Goal: Check status: Check status

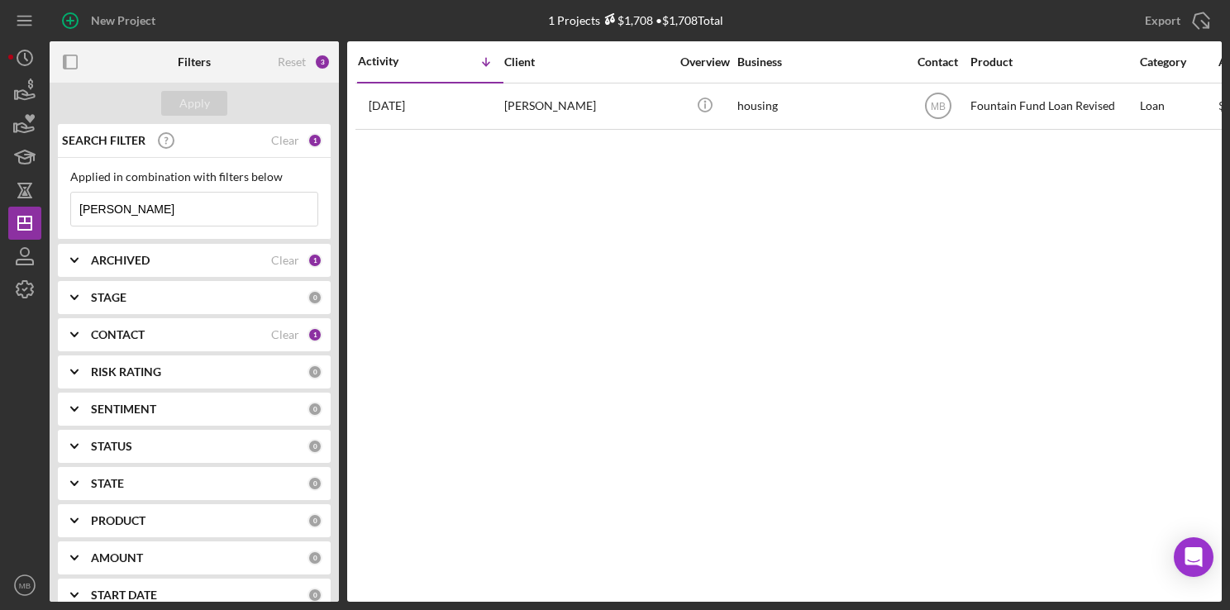
click at [221, 197] on input "mckoy" at bounding box center [194, 209] width 246 height 33
type input "m"
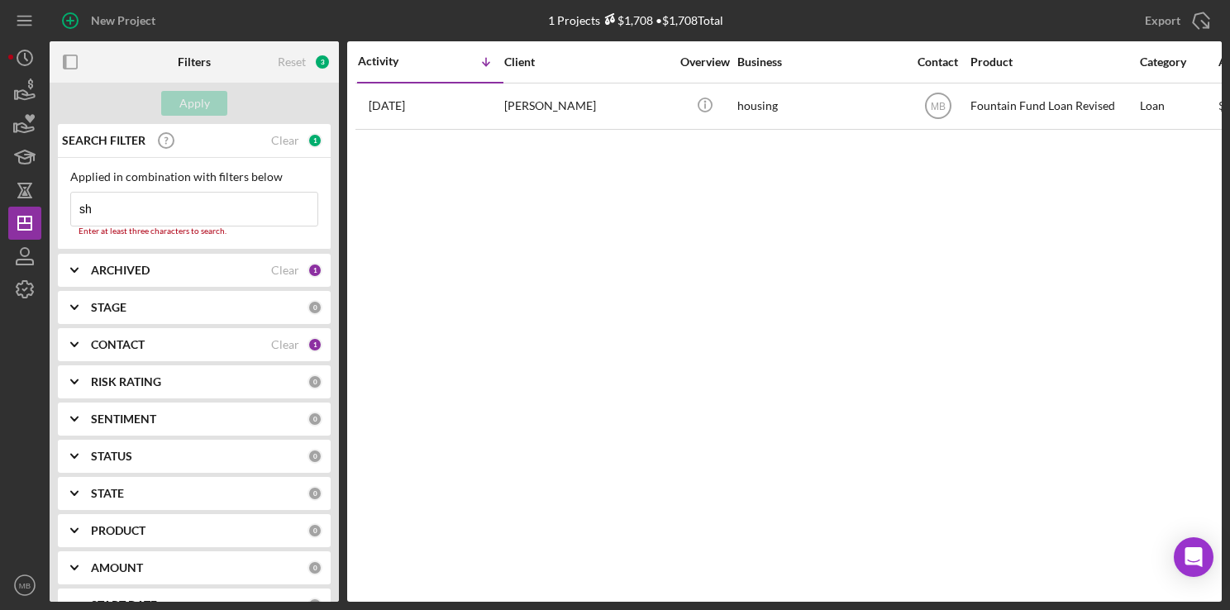
type input "sharpe"
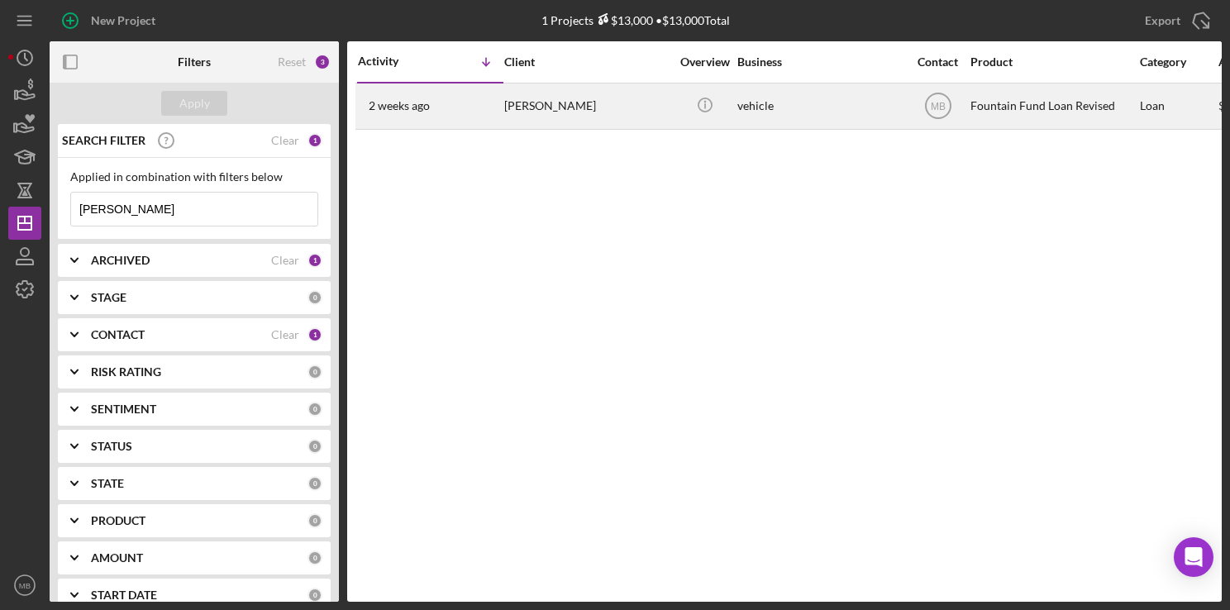
click at [465, 104] on div "2 weeks ago Anthony Sharpe" at bounding box center [430, 106] width 145 height 44
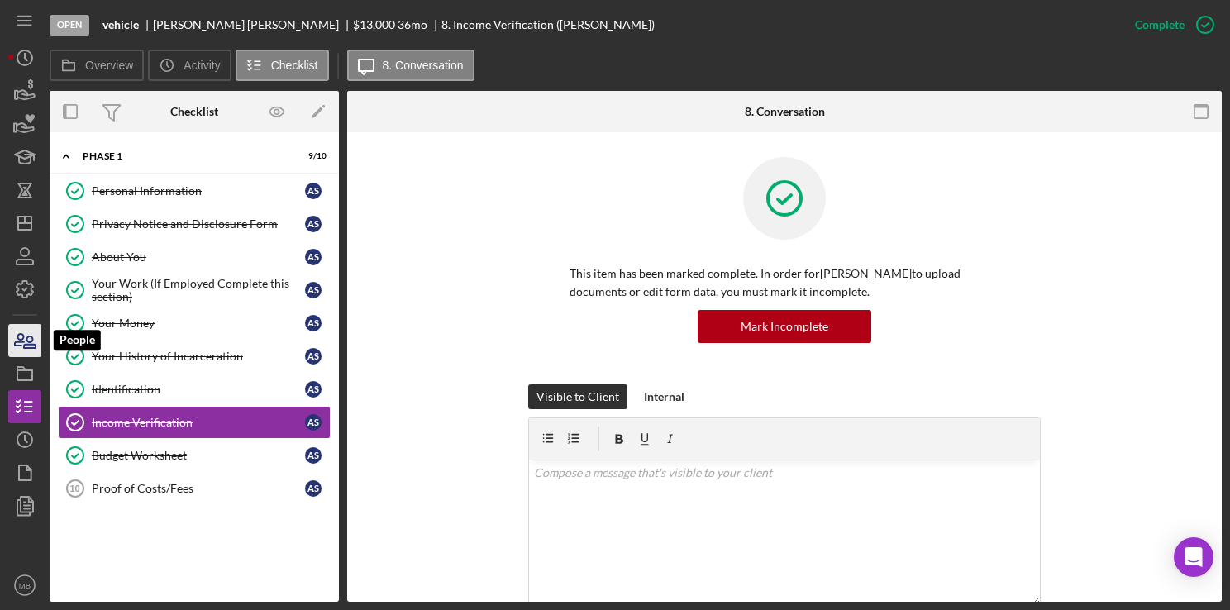
click at [20, 334] on icon "button" at bounding box center [19, 340] width 9 height 12
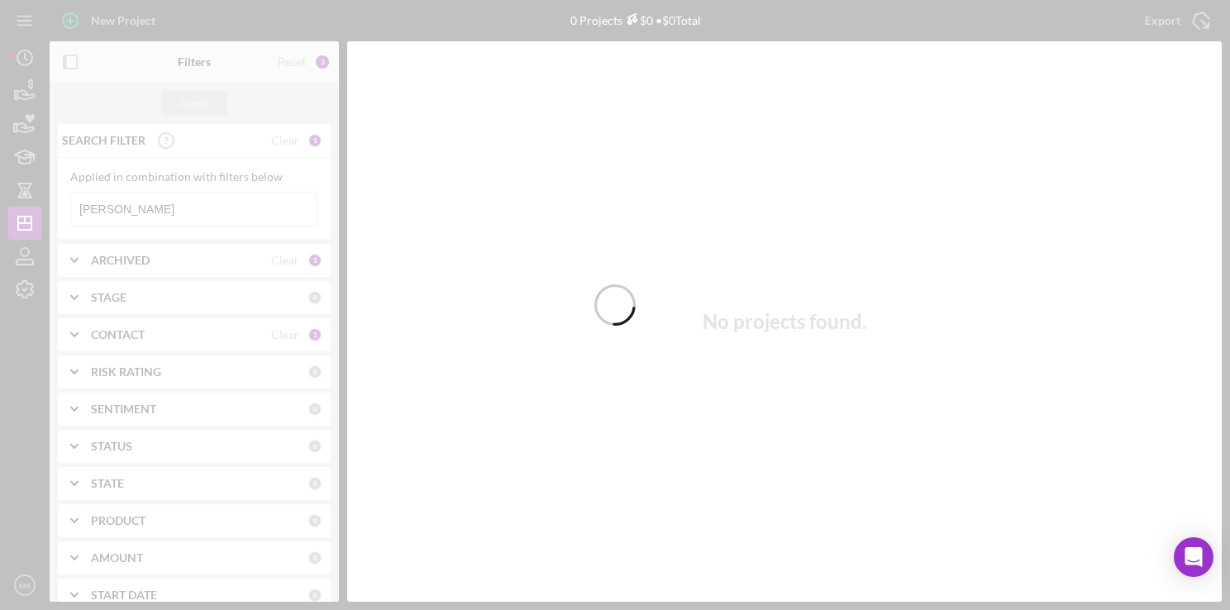
click at [251, 218] on div at bounding box center [615, 305] width 1230 height 610
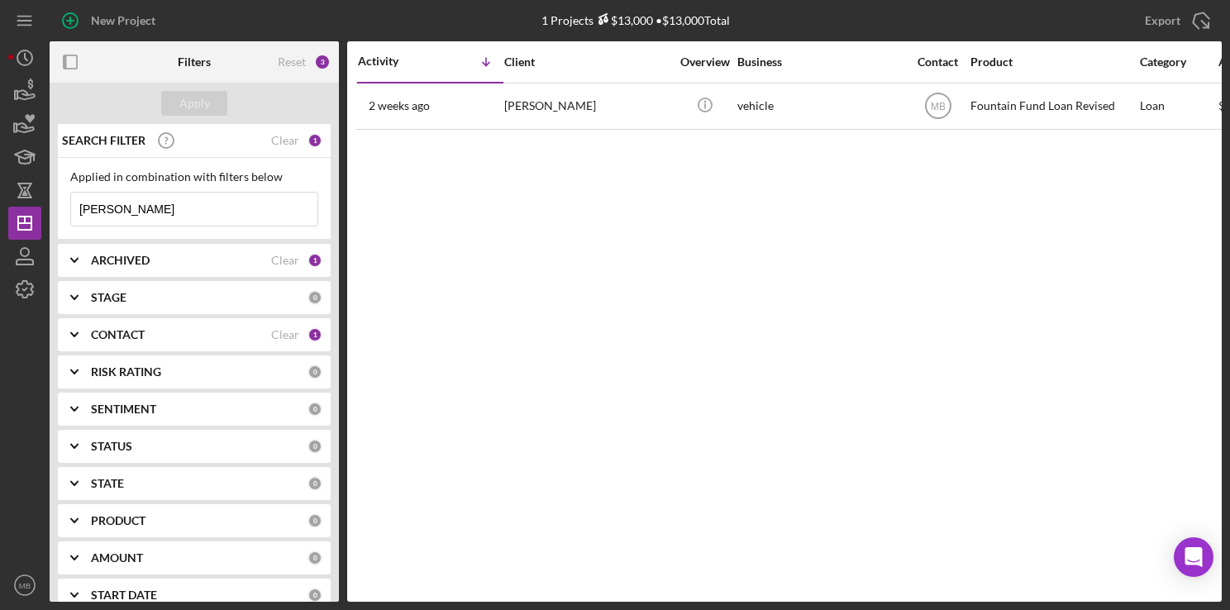
click at [256, 210] on input "sharpe" at bounding box center [194, 209] width 246 height 33
type input "s"
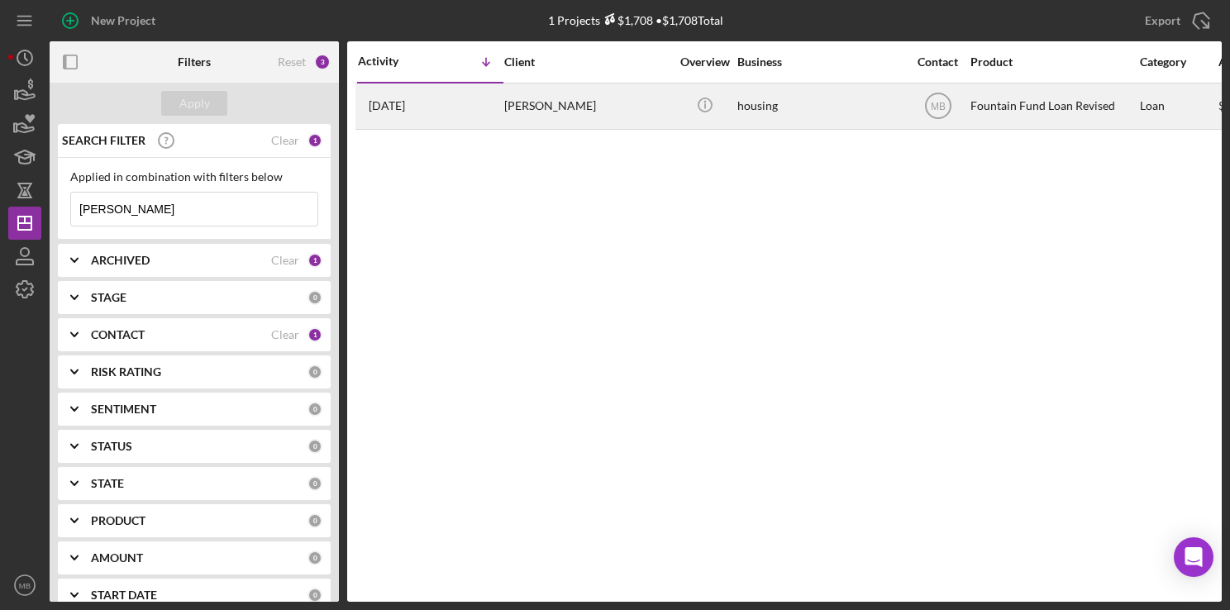
type input "mckoy"
click at [539, 98] on div "Chnevolyn Mckoy" at bounding box center [586, 106] width 165 height 44
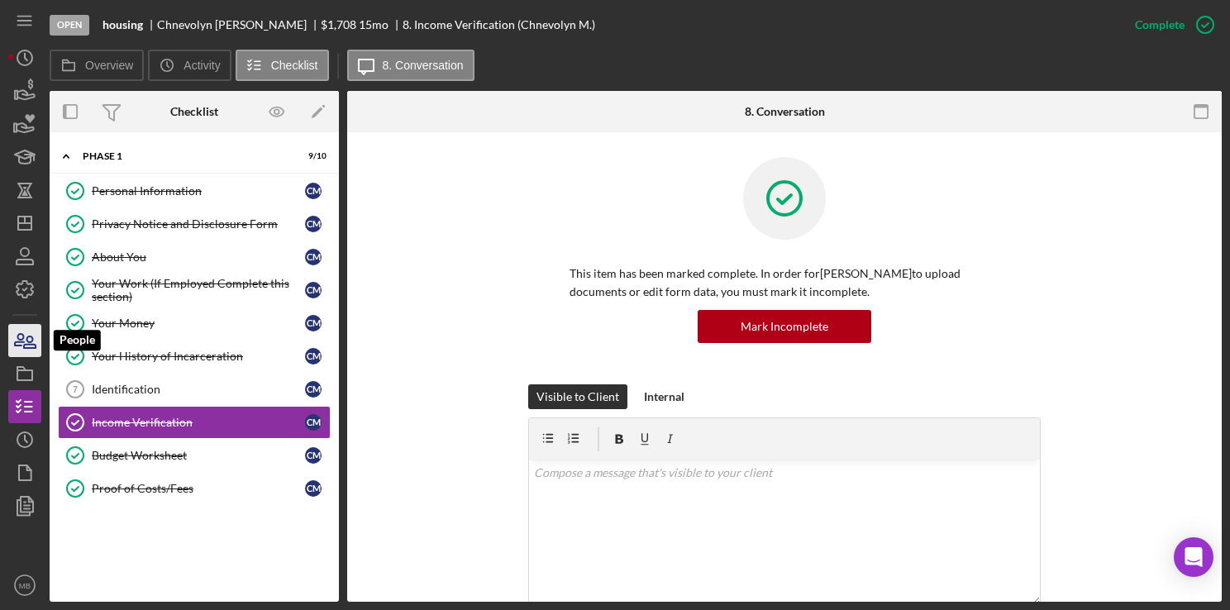
click at [25, 330] on icon "button" at bounding box center [24, 340] width 41 height 41
click at [23, 350] on icon "button" at bounding box center [24, 340] width 41 height 41
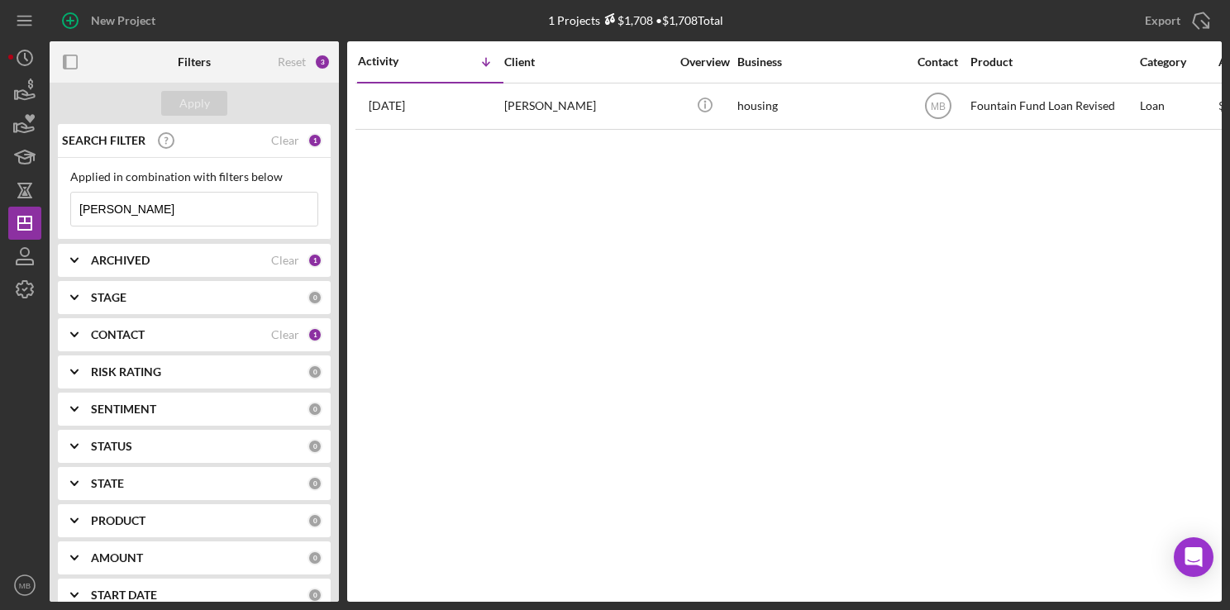
click at [235, 219] on input "mckoy" at bounding box center [194, 209] width 246 height 33
type input "m"
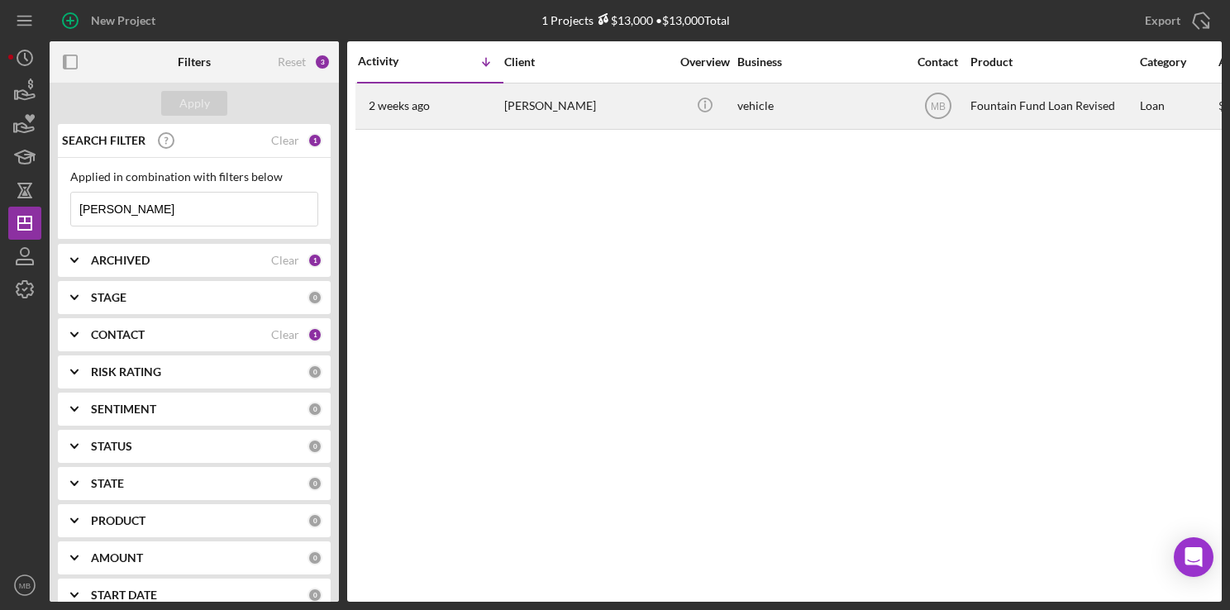
type input "sharpe"
click at [451, 108] on div "2 weeks ago Anthony Sharpe" at bounding box center [430, 106] width 145 height 44
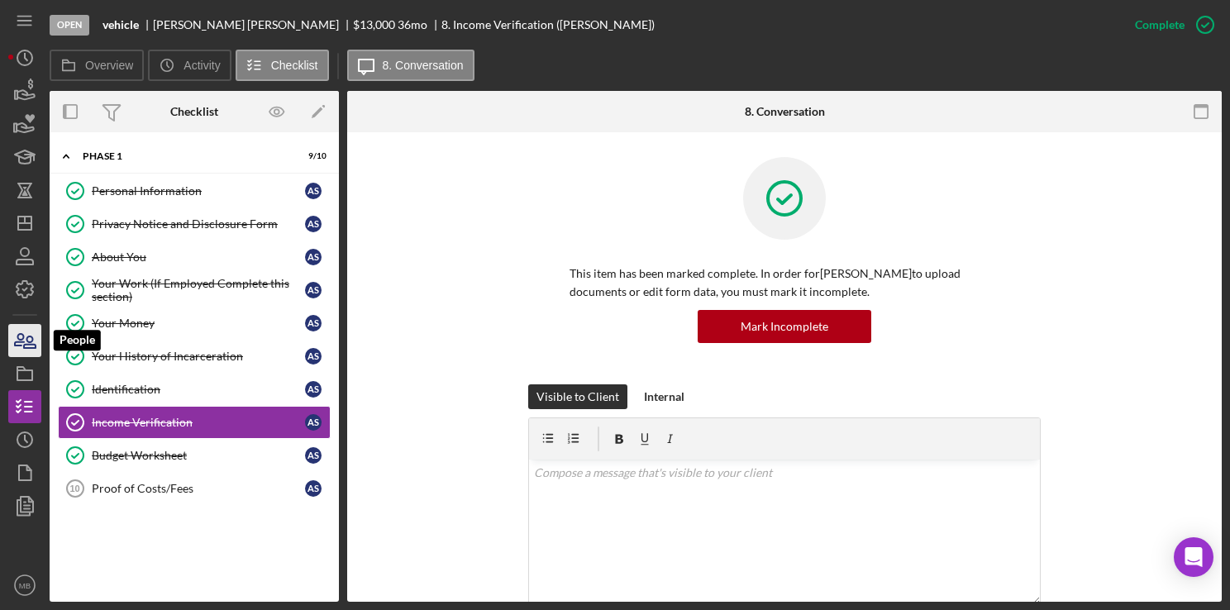
click at [30, 337] on icon "button" at bounding box center [24, 340] width 41 height 41
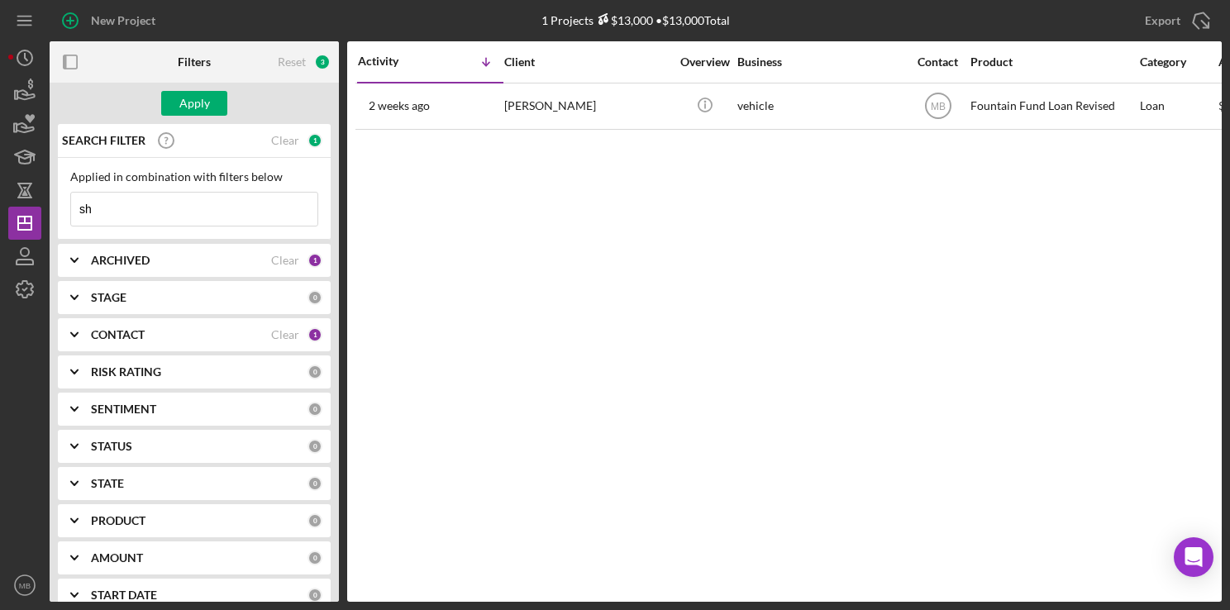
type input "s"
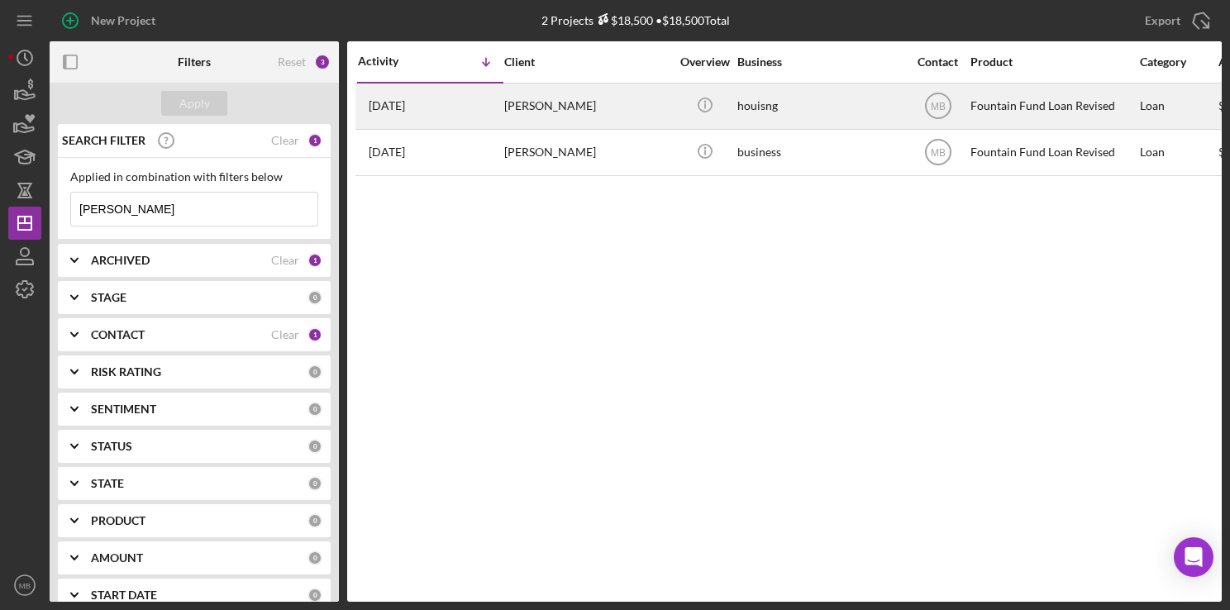
type input "[PERSON_NAME]"
click at [438, 97] on div "5 days ago Tiffany Floyd" at bounding box center [430, 106] width 145 height 44
click at [594, 97] on div "[PERSON_NAME]" at bounding box center [586, 106] width 165 height 44
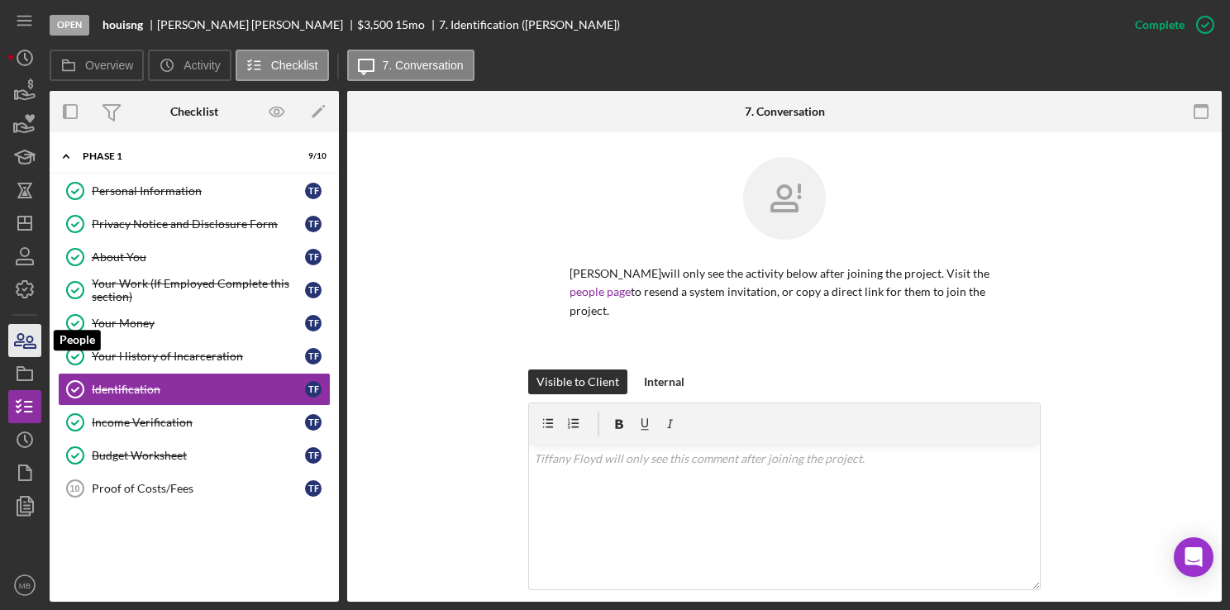
click at [26, 327] on icon "button" at bounding box center [24, 340] width 41 height 41
click at [112, 392] on div "Identification" at bounding box center [198, 389] width 213 height 13
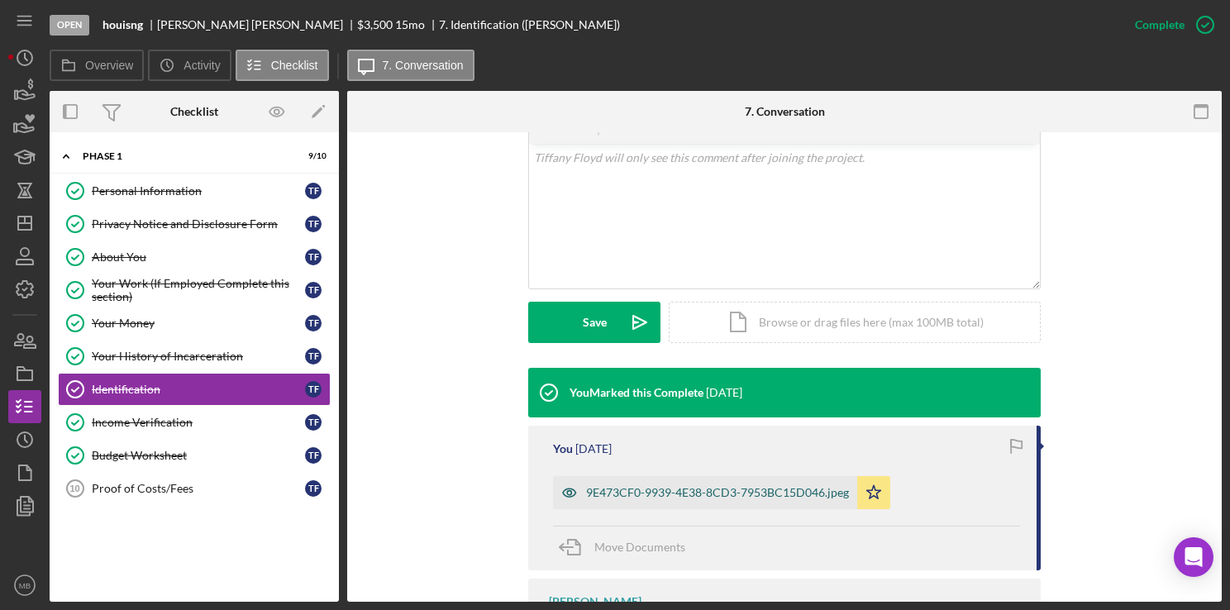
click at [605, 483] on div "9E473CF0-9939-4E38-8CD3-7953BC15D046.jpeg" at bounding box center [705, 492] width 304 height 33
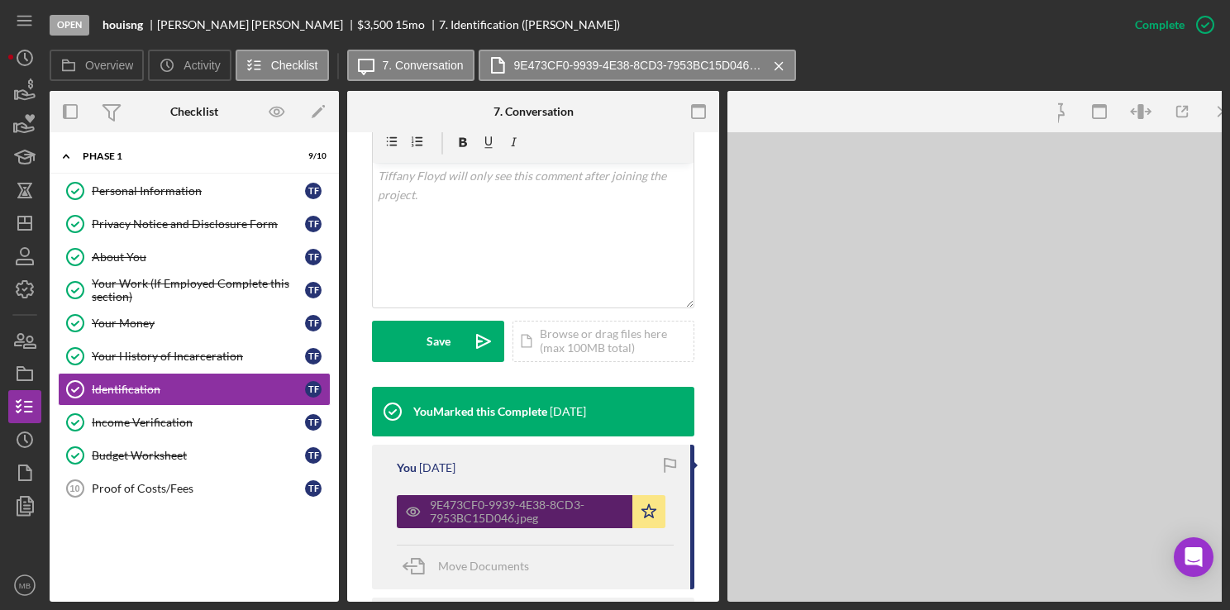
scroll to position [337, 0]
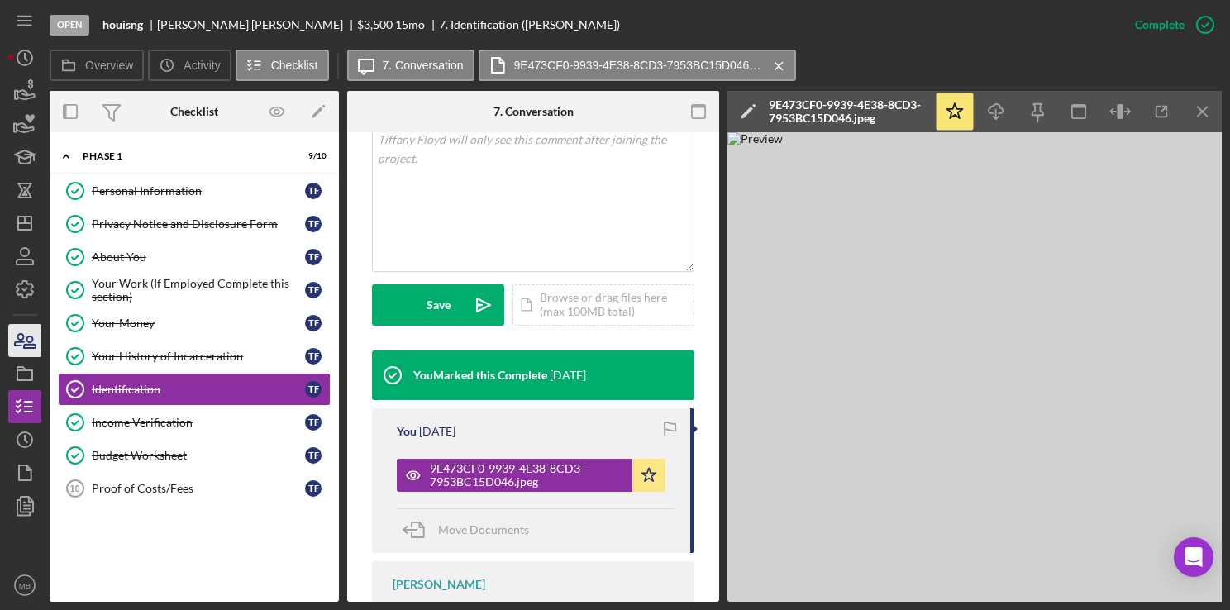
click at [19, 345] on icon "button" at bounding box center [19, 340] width 9 height 12
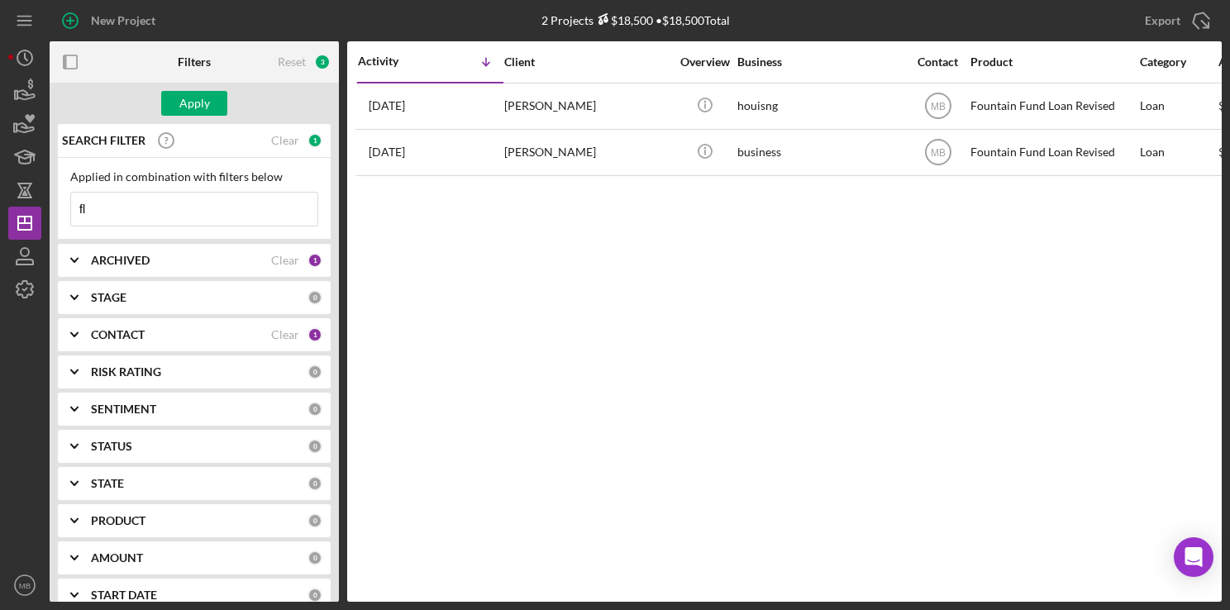
type input "f"
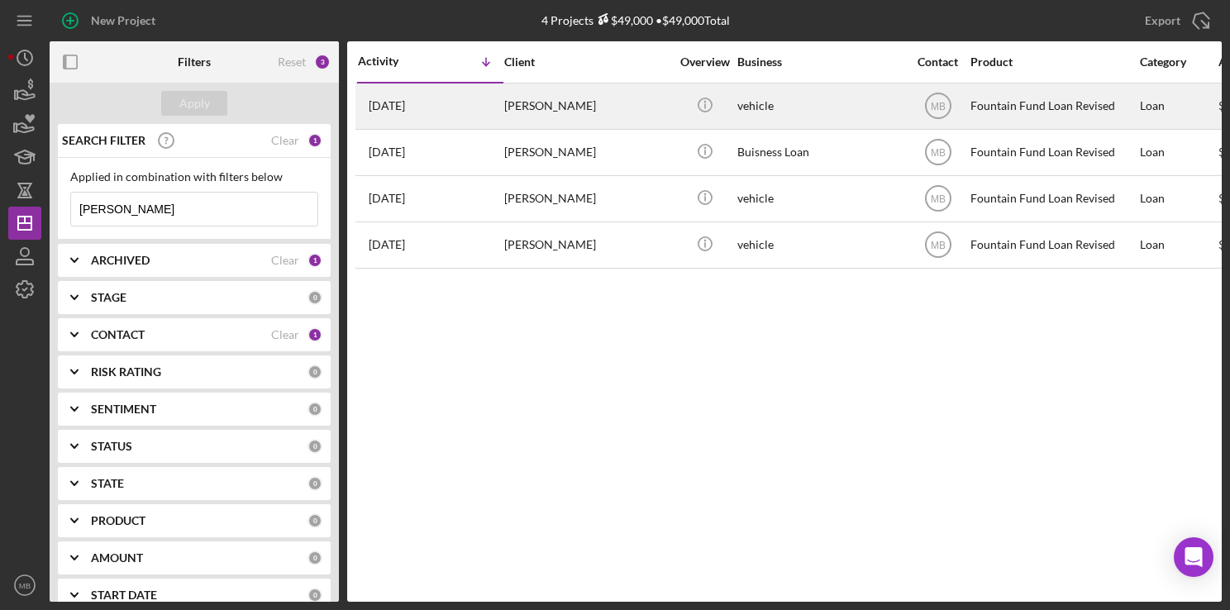
type input "[PERSON_NAME]"
click at [461, 109] on div "[DATE] [PERSON_NAME]" at bounding box center [430, 106] width 145 height 44
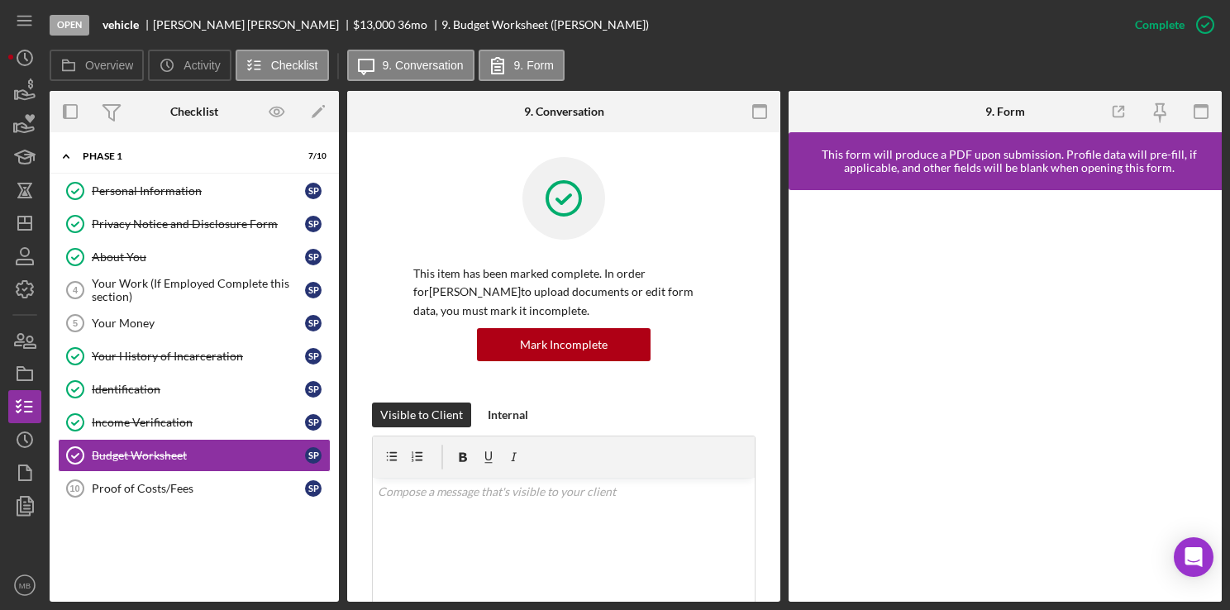
click at [713, 50] on div "Overview Icon/History Activity Checklist Icon/Message 9. Conversation 9. Form" at bounding box center [636, 66] width 1173 height 33
